Goal: Information Seeking & Learning: Learn about a topic

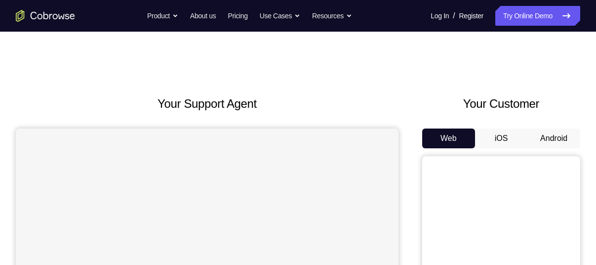
click at [537, 130] on button "Android" at bounding box center [553, 138] width 53 height 20
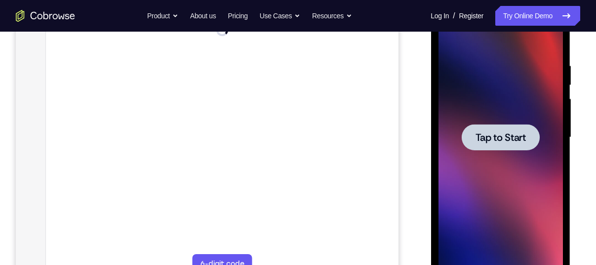
click at [559, 159] on div at bounding box center [500, 137] width 124 height 277
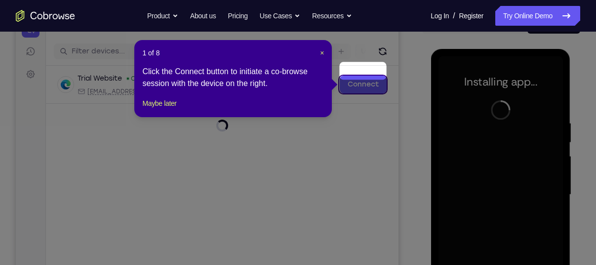
scroll to position [128, 0]
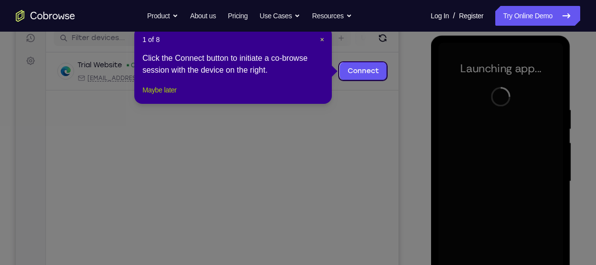
click at [176, 96] on button "Maybe later" at bounding box center [159, 90] width 34 height 12
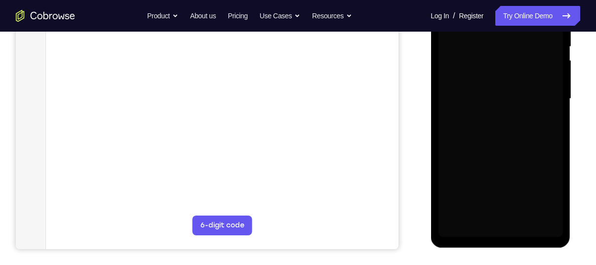
scroll to position [211, 0]
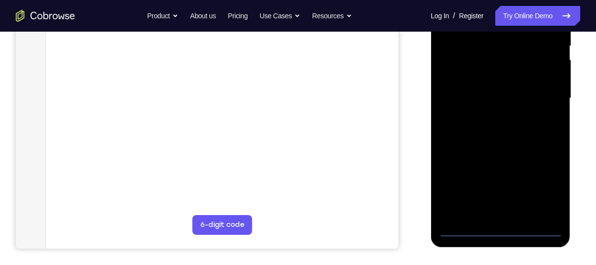
click at [497, 228] on div at bounding box center [500, 98] width 124 height 277
click at [542, 192] on div at bounding box center [500, 98] width 124 height 277
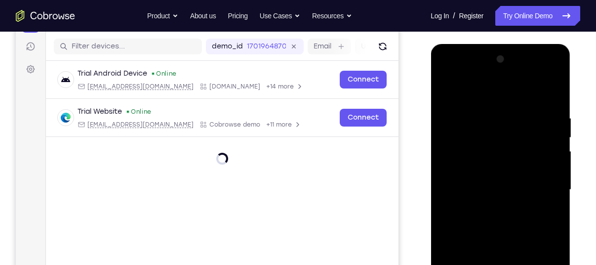
scroll to position [119, 0]
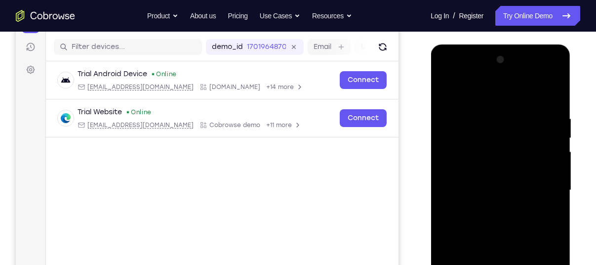
click at [476, 87] on div at bounding box center [500, 190] width 124 height 277
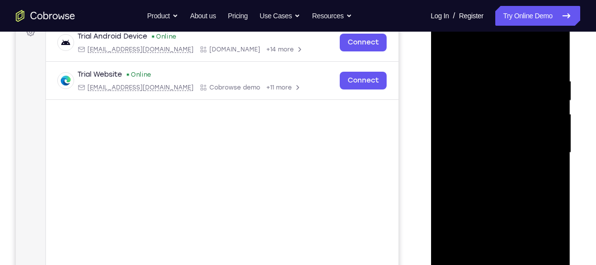
scroll to position [161, 0]
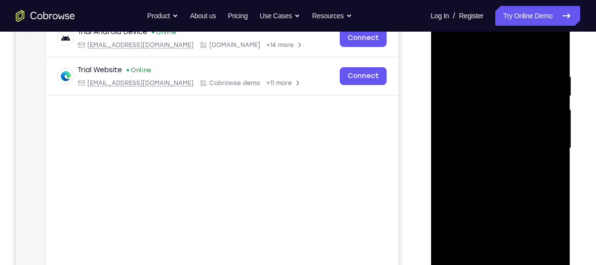
click at [545, 144] on div at bounding box center [500, 148] width 124 height 277
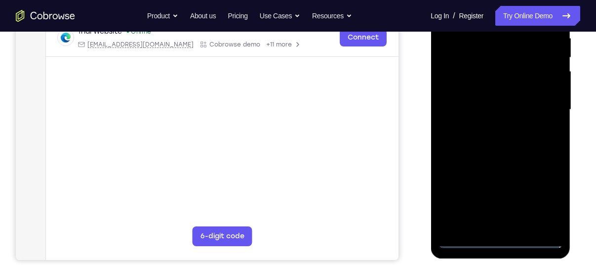
scroll to position [202, 0]
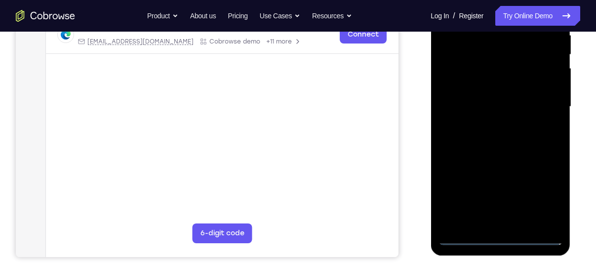
click at [490, 221] on div at bounding box center [500, 106] width 124 height 277
click at [461, 99] on div at bounding box center [500, 106] width 124 height 277
click at [455, 87] on div at bounding box center [500, 106] width 124 height 277
click at [457, 101] on div at bounding box center [500, 106] width 124 height 277
click at [457, 144] on div at bounding box center [500, 106] width 124 height 277
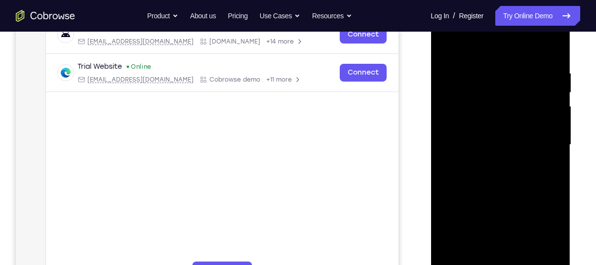
scroll to position [164, 0]
click at [488, 182] on div at bounding box center [500, 145] width 124 height 277
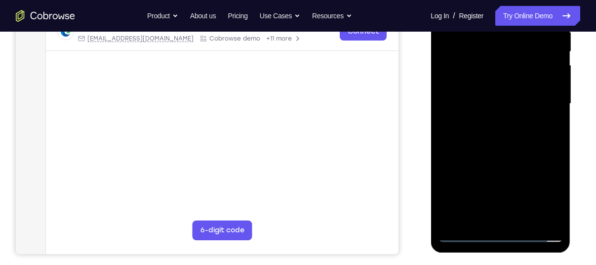
click at [525, 220] on div at bounding box center [500, 103] width 124 height 277
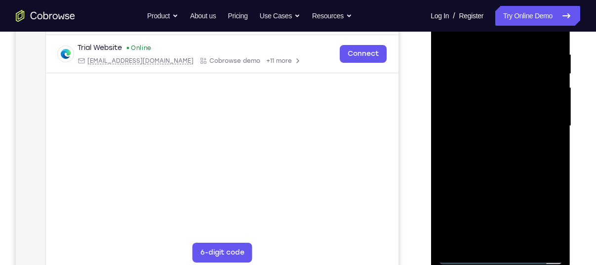
click at [477, 185] on div at bounding box center [500, 126] width 124 height 277
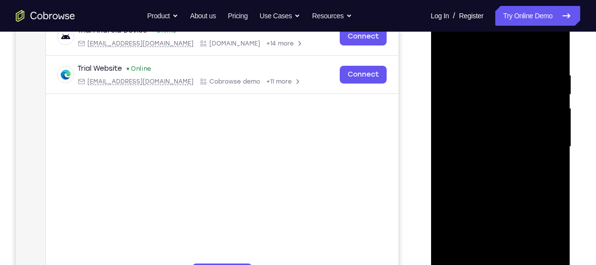
scroll to position [157, 0]
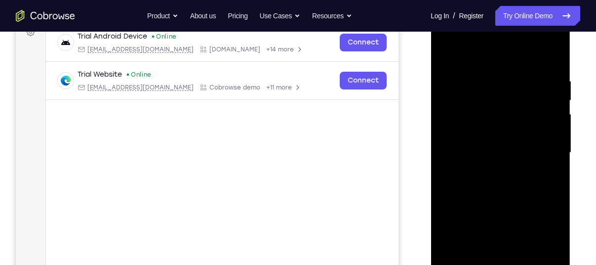
click at [555, 94] on div at bounding box center [500, 152] width 124 height 277
click at [445, 49] on div at bounding box center [500, 152] width 124 height 277
click at [477, 71] on div at bounding box center [500, 152] width 124 height 277
click at [545, 84] on div at bounding box center [500, 152] width 124 height 277
click at [546, 99] on div at bounding box center [500, 152] width 124 height 277
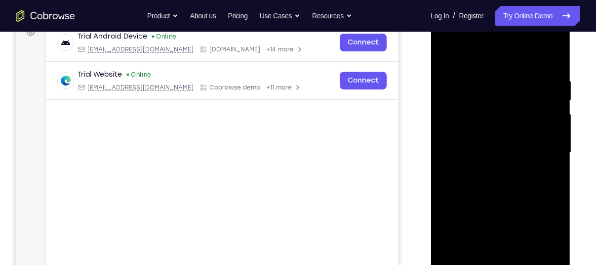
click at [539, 118] on div at bounding box center [500, 152] width 124 height 277
click at [552, 114] on div at bounding box center [500, 152] width 124 height 277
click at [514, 107] on div at bounding box center [500, 152] width 124 height 277
click at [444, 50] on div at bounding box center [500, 152] width 124 height 277
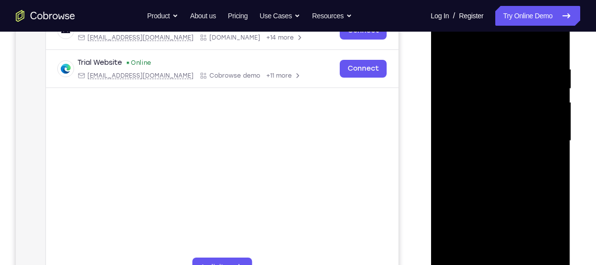
scroll to position [169, 0]
click at [551, 36] on div at bounding box center [500, 140] width 124 height 277
click at [554, 38] on div at bounding box center [500, 140] width 124 height 277
click at [445, 41] on div at bounding box center [500, 140] width 124 height 277
drag, startPoint x: 474, startPoint y: 170, endPoint x: 471, endPoint y: 99, distance: 71.2
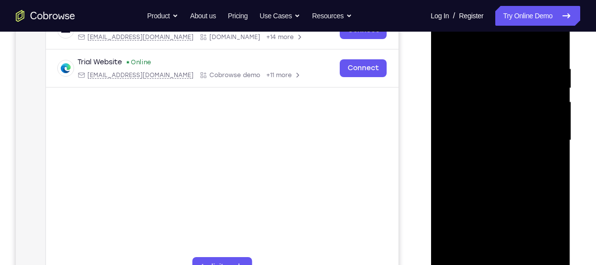
click at [471, 99] on div at bounding box center [500, 140] width 124 height 277
drag, startPoint x: 485, startPoint y: 194, endPoint x: 482, endPoint y: 112, distance: 82.0
click at [482, 112] on div at bounding box center [500, 140] width 124 height 277
drag, startPoint x: 483, startPoint y: 80, endPoint x: 484, endPoint y: 67, distance: 13.9
click at [484, 67] on div at bounding box center [500, 140] width 124 height 277
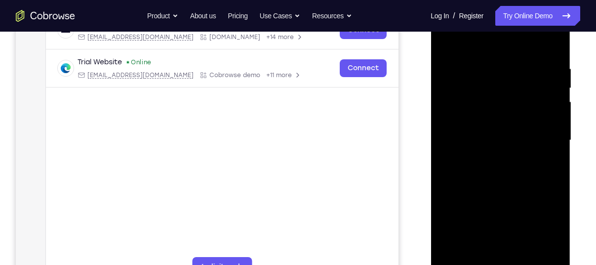
drag, startPoint x: 479, startPoint y: 190, endPoint x: 477, endPoint y: 121, distance: 69.1
click at [477, 121] on div at bounding box center [500, 140] width 124 height 277
drag, startPoint x: 479, startPoint y: 198, endPoint x: 480, endPoint y: 117, distance: 80.5
click at [480, 117] on div at bounding box center [500, 140] width 124 height 277
drag, startPoint x: 480, startPoint y: 191, endPoint x: 481, endPoint y: 94, distance: 96.8
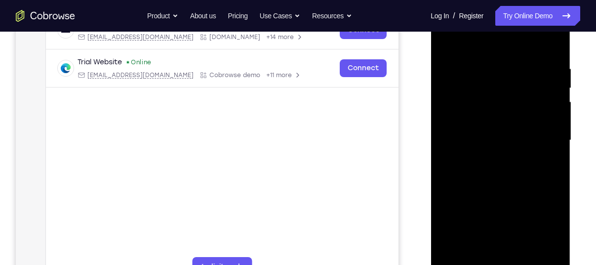
click at [481, 94] on div at bounding box center [500, 140] width 124 height 277
drag, startPoint x: 470, startPoint y: 127, endPoint x: 470, endPoint y: 101, distance: 26.2
click at [470, 101] on div at bounding box center [500, 140] width 124 height 277
drag, startPoint x: 474, startPoint y: 118, endPoint x: 475, endPoint y: 184, distance: 66.7
click at [475, 184] on div at bounding box center [500, 140] width 124 height 277
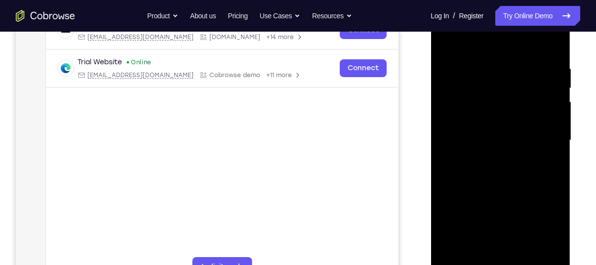
click at [542, 79] on div at bounding box center [500, 140] width 124 height 277
drag, startPoint x: 519, startPoint y: 168, endPoint x: 519, endPoint y: 179, distance: 10.9
click at [519, 179] on div at bounding box center [500, 140] width 124 height 277
drag, startPoint x: 526, startPoint y: 95, endPoint x: 530, endPoint y: 173, distance: 78.1
click at [530, 173] on div at bounding box center [500, 140] width 124 height 277
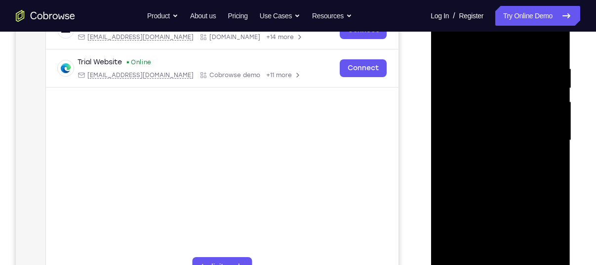
drag, startPoint x: 478, startPoint y: 181, endPoint x: 482, endPoint y: 62, distance: 119.5
click at [482, 62] on div at bounding box center [500, 140] width 124 height 277
drag, startPoint x: 480, startPoint y: 161, endPoint x: 479, endPoint y: 120, distance: 41.0
click at [479, 120] on div at bounding box center [500, 140] width 124 height 277
drag, startPoint x: 493, startPoint y: 186, endPoint x: 495, endPoint y: 230, distance: 43.5
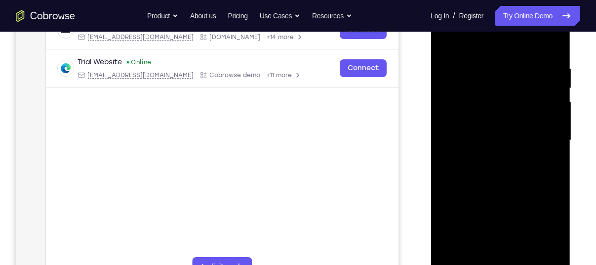
click at [495, 230] on div at bounding box center [500, 140] width 124 height 277
click at [495, 222] on div at bounding box center [500, 140] width 124 height 277
drag, startPoint x: 481, startPoint y: 214, endPoint x: 476, endPoint y: 157, distance: 57.0
drag, startPoint x: 476, startPoint y: 157, endPoint x: 513, endPoint y: 186, distance: 46.0
click at [513, 186] on div at bounding box center [500, 140] width 124 height 277
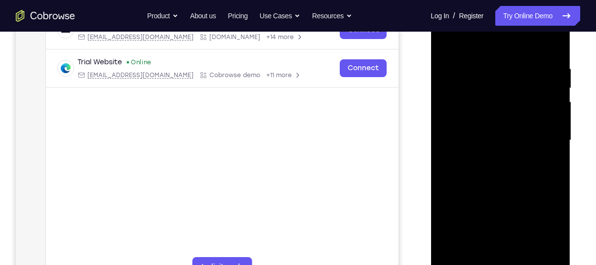
drag, startPoint x: 495, startPoint y: 185, endPoint x: 484, endPoint y: 149, distance: 37.8
click at [484, 149] on div at bounding box center [500, 140] width 124 height 277
drag, startPoint x: 489, startPoint y: 177, endPoint x: 478, endPoint y: 113, distance: 64.5
click at [478, 113] on div at bounding box center [500, 140] width 124 height 277
drag, startPoint x: 524, startPoint y: 185, endPoint x: 476, endPoint y: 85, distance: 110.2
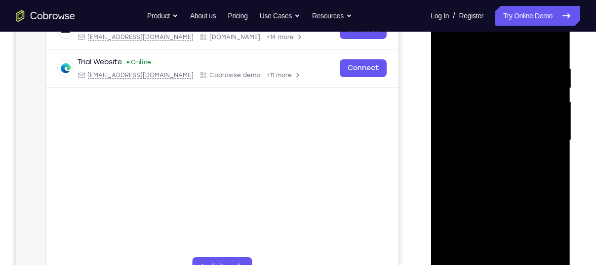
click at [476, 85] on div at bounding box center [500, 140] width 124 height 277
drag, startPoint x: 507, startPoint y: 133, endPoint x: 499, endPoint y: 87, distance: 46.6
click at [499, 87] on div at bounding box center [500, 140] width 124 height 277
drag, startPoint x: 500, startPoint y: 165, endPoint x: 494, endPoint y: 86, distance: 79.3
click at [494, 86] on div at bounding box center [500, 140] width 124 height 277
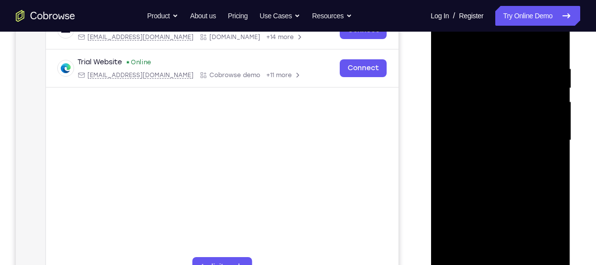
drag, startPoint x: 481, startPoint y: 136, endPoint x: 481, endPoint y: 130, distance: 6.4
click at [481, 130] on div at bounding box center [500, 140] width 124 height 277
drag, startPoint x: 480, startPoint y: 189, endPoint x: 475, endPoint y: 107, distance: 82.1
click at [475, 107] on div at bounding box center [500, 140] width 124 height 277
drag, startPoint x: 509, startPoint y: 100, endPoint x: 505, endPoint y: 152, distance: 52.0
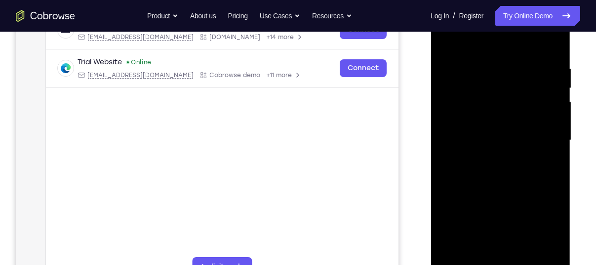
click at [505, 152] on div at bounding box center [500, 140] width 124 height 277
click at [477, 228] on div at bounding box center [500, 140] width 124 height 277
drag, startPoint x: 507, startPoint y: 207, endPoint x: 503, endPoint y: 179, distance: 28.8
click at [503, 179] on div at bounding box center [500, 140] width 124 height 277
drag, startPoint x: 493, startPoint y: 216, endPoint x: 484, endPoint y: 171, distance: 46.4
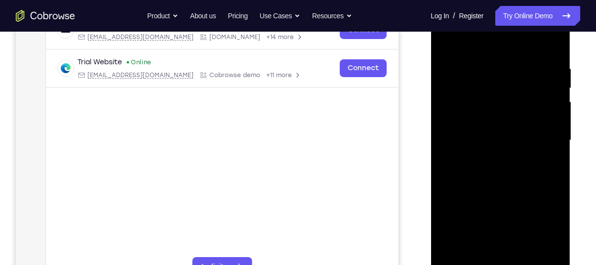
click at [484, 171] on div at bounding box center [500, 140] width 124 height 277
